Goal: Navigation & Orientation: Understand site structure

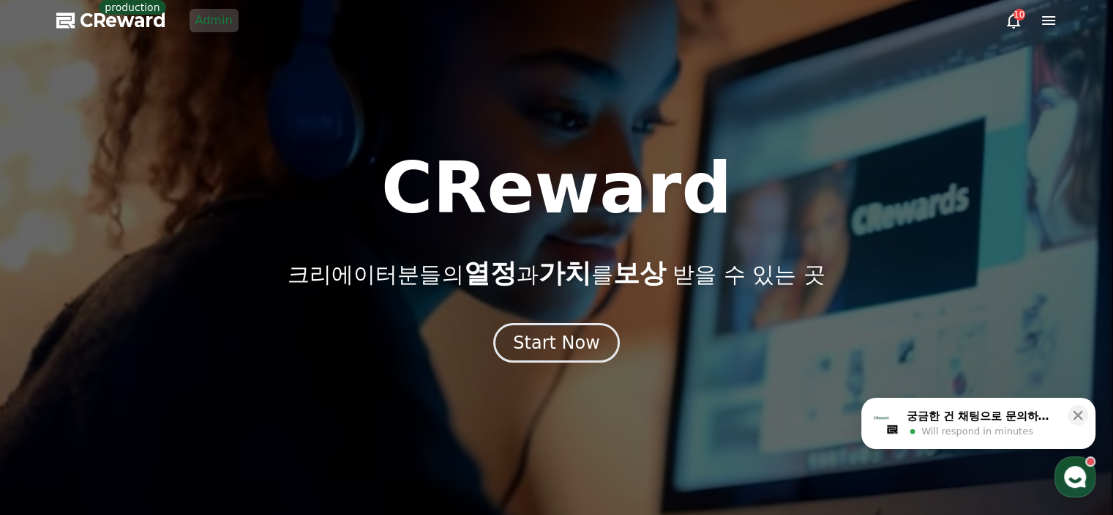
click at [203, 20] on link "Admin" at bounding box center [214, 20] width 49 height 23
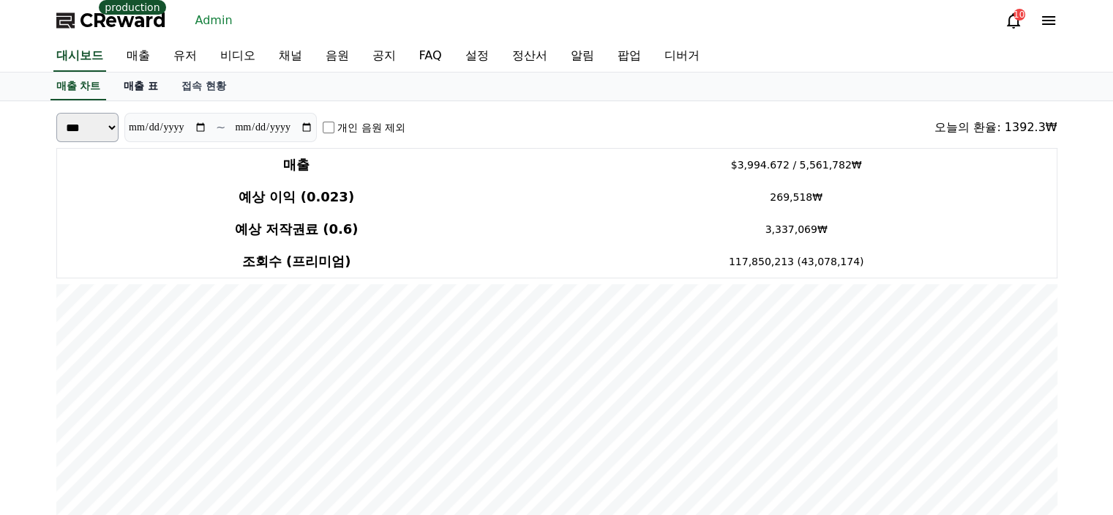
click at [137, 95] on link "매출 표" at bounding box center [141, 86] width 58 height 28
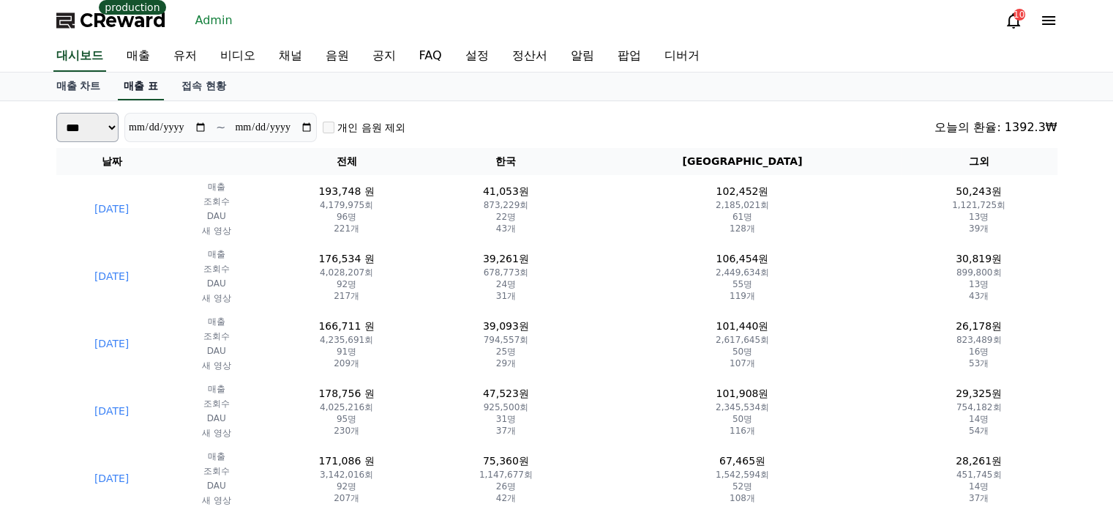
click at [137, 91] on link "매출 표" at bounding box center [141, 86] width 46 height 28
click at [171, 56] on link "유저" at bounding box center [185, 56] width 47 height 31
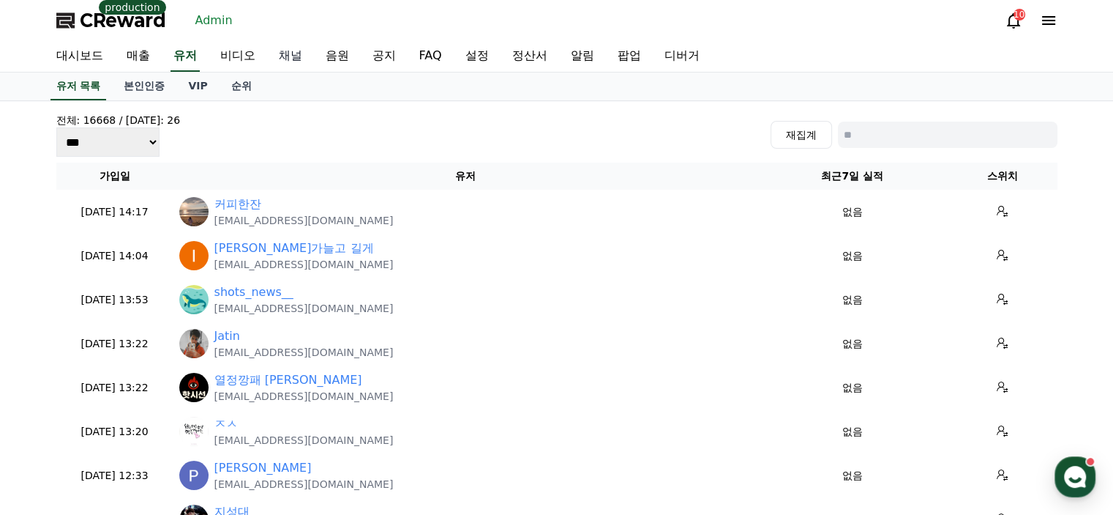
click at [284, 60] on link "채널" at bounding box center [290, 56] width 47 height 31
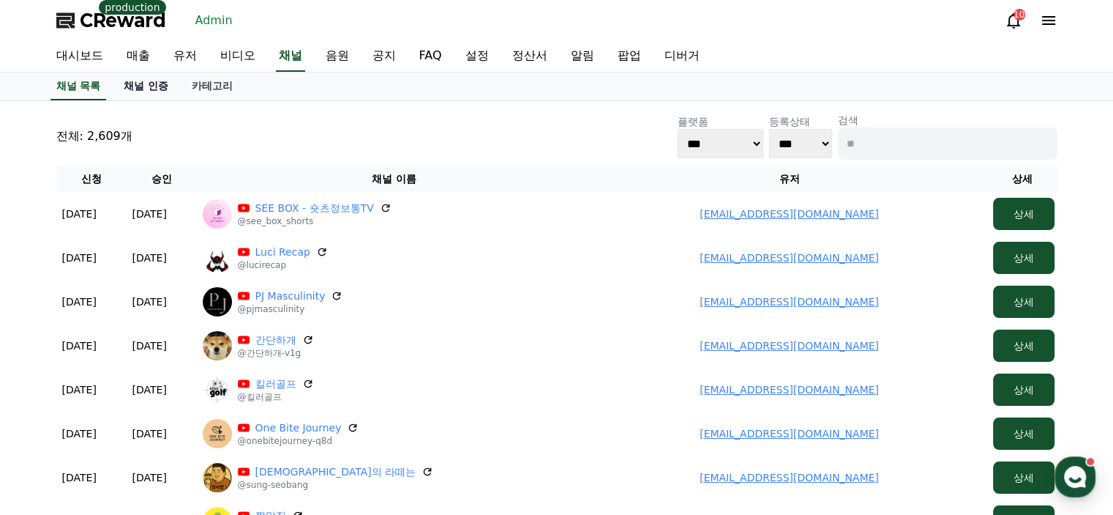
click at [143, 87] on link "채널 인증" at bounding box center [146, 86] width 68 height 28
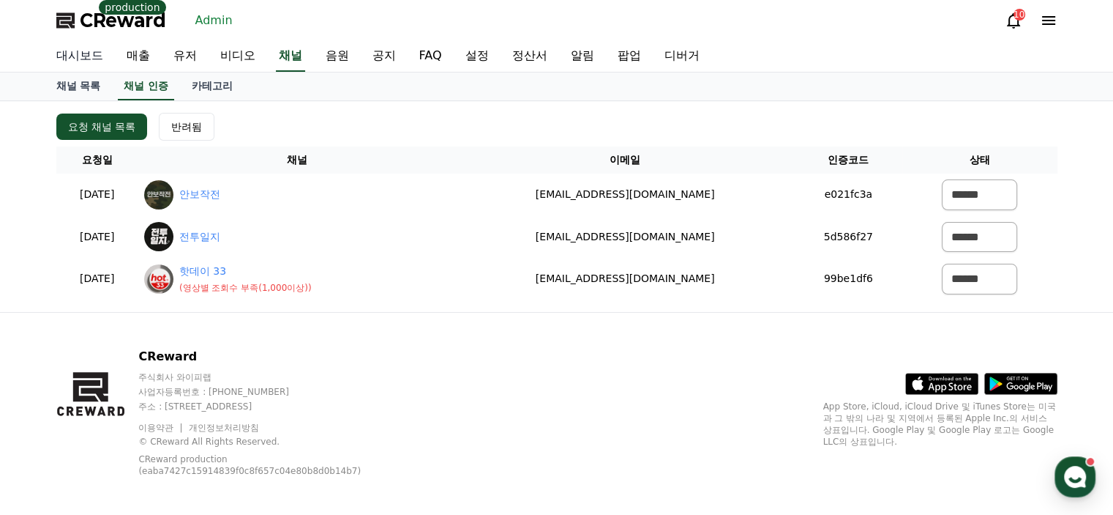
click at [94, 61] on link "대시보드" at bounding box center [80, 56] width 70 height 31
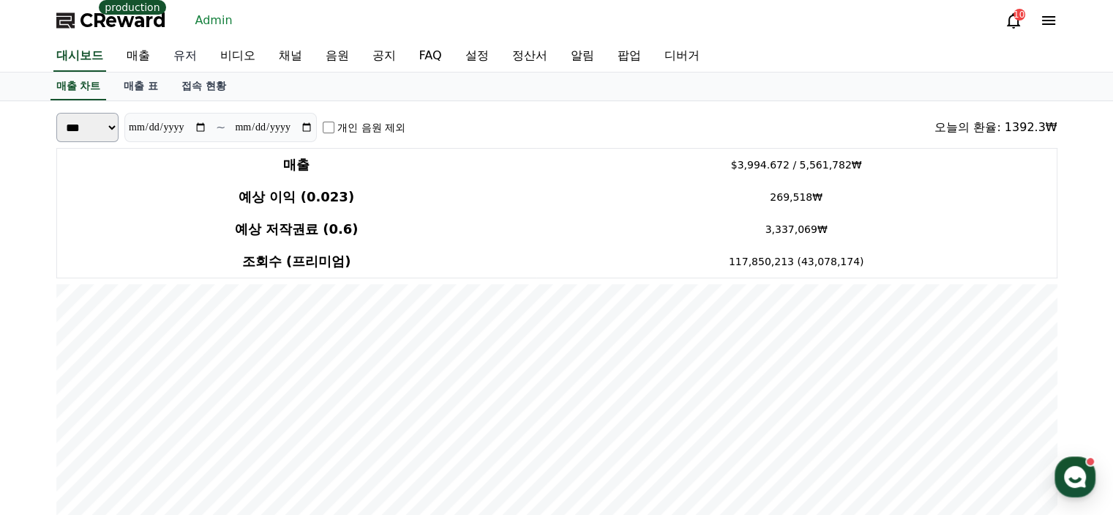
click at [176, 52] on link "유저" at bounding box center [185, 56] width 47 height 31
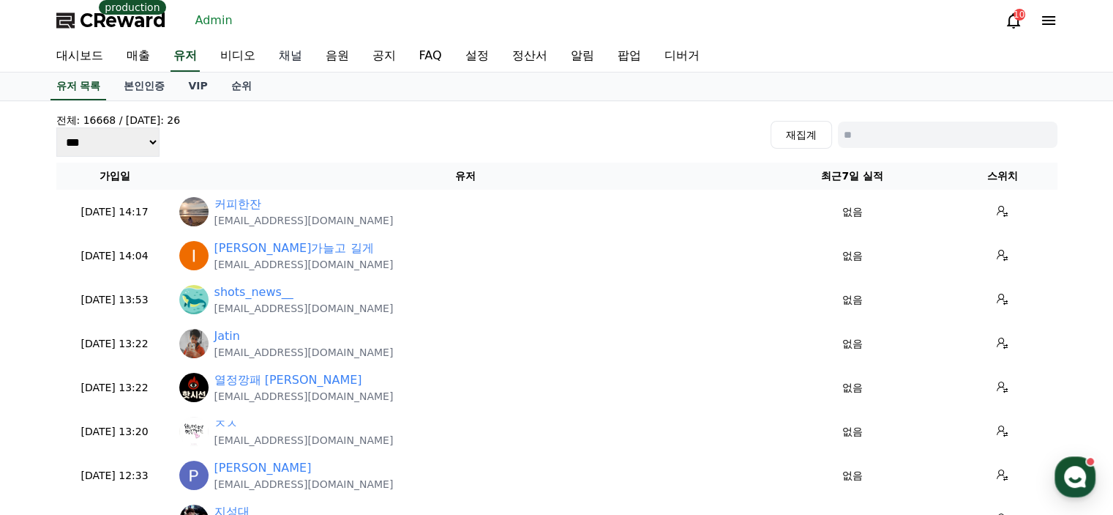
click at [282, 48] on link "채널" at bounding box center [290, 56] width 47 height 31
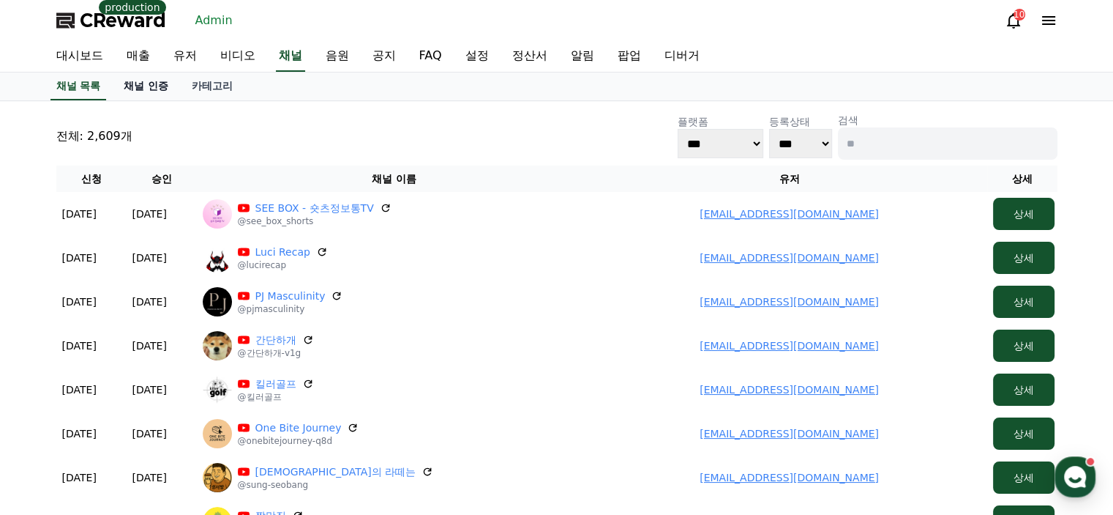
click at [162, 88] on link "채널 인증" at bounding box center [146, 86] width 68 height 28
